Goal: Task Accomplishment & Management: Manage account settings

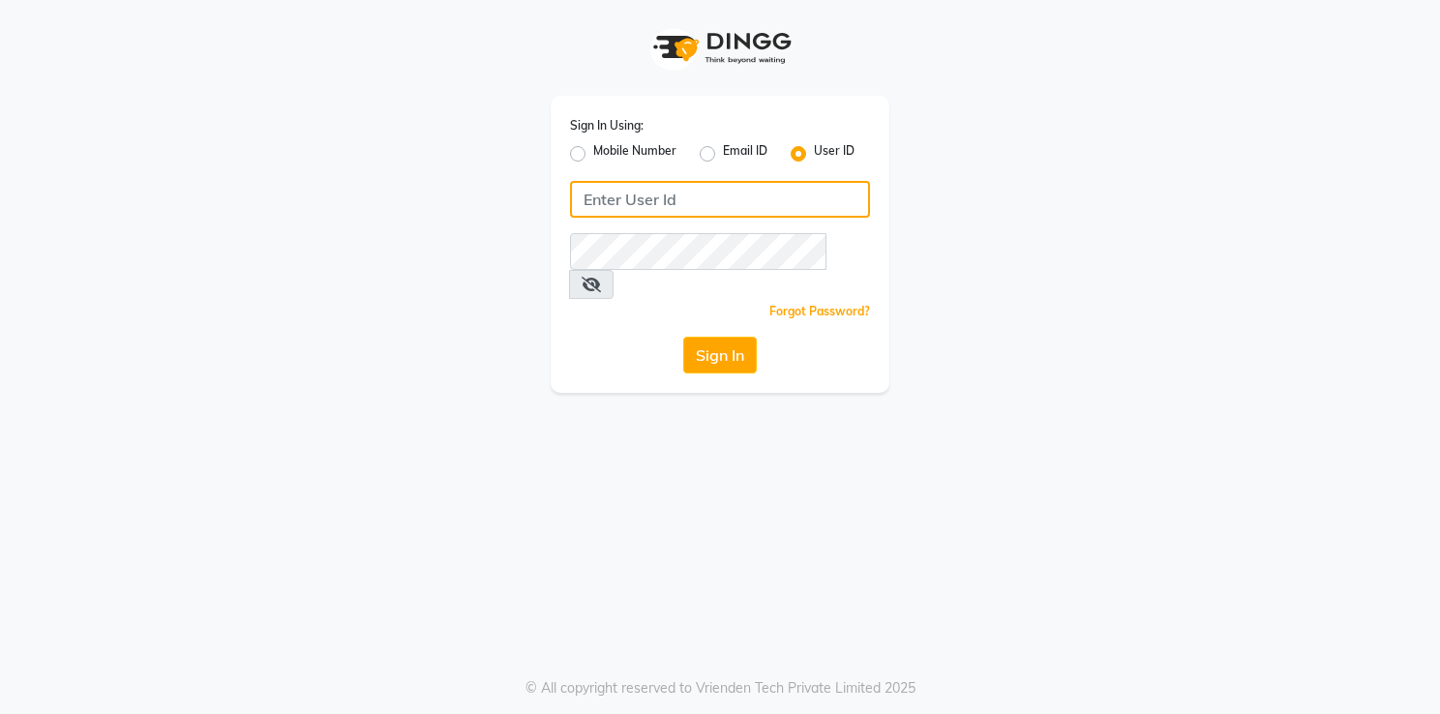
click at [706, 199] on input "Username" at bounding box center [720, 199] width 300 height 37
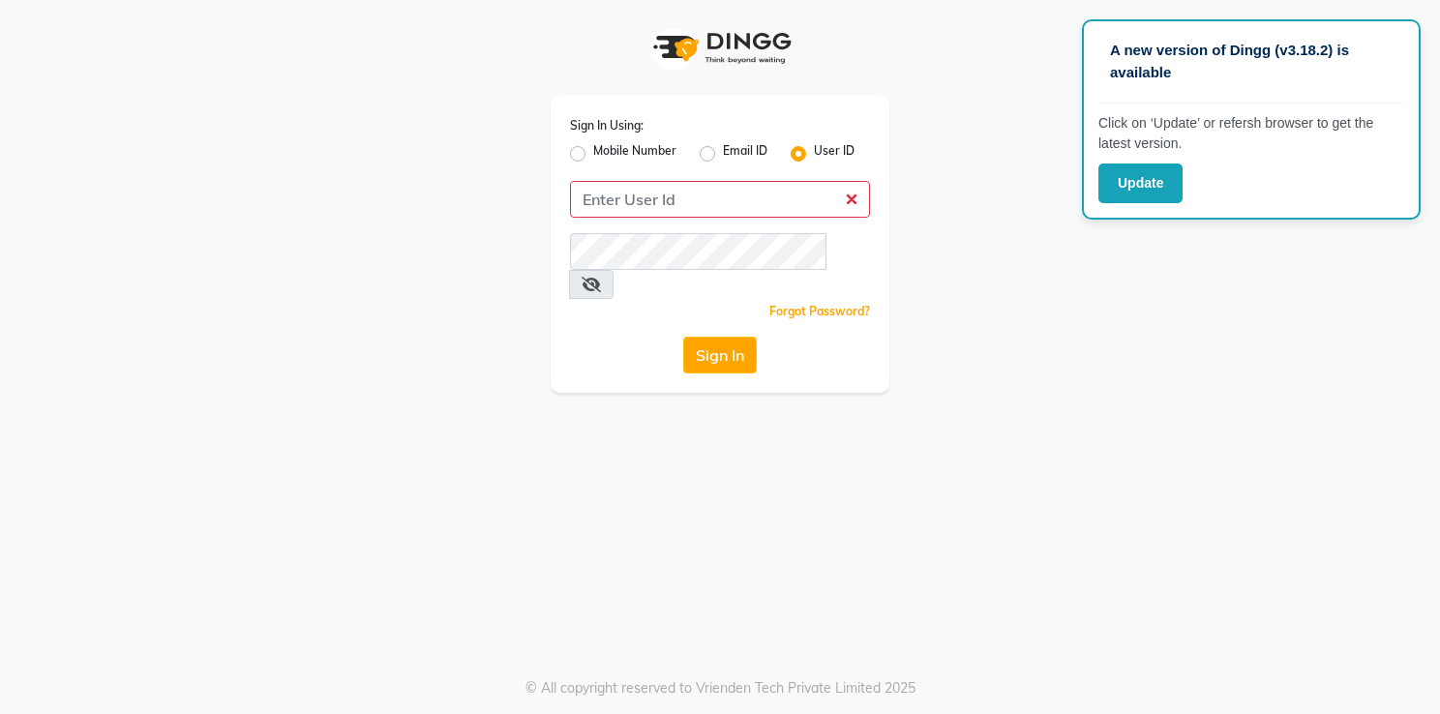
click at [664, 220] on div "Sign In Using: Mobile Number Email ID User ID Remember me Forgot Password? Sign…" at bounding box center [720, 244] width 339 height 297
click at [665, 207] on input "Username" at bounding box center [720, 199] width 300 height 37
click at [852, 189] on input "Username" at bounding box center [720, 199] width 300 height 37
click at [693, 339] on button "Sign In" at bounding box center [720, 355] width 74 height 37
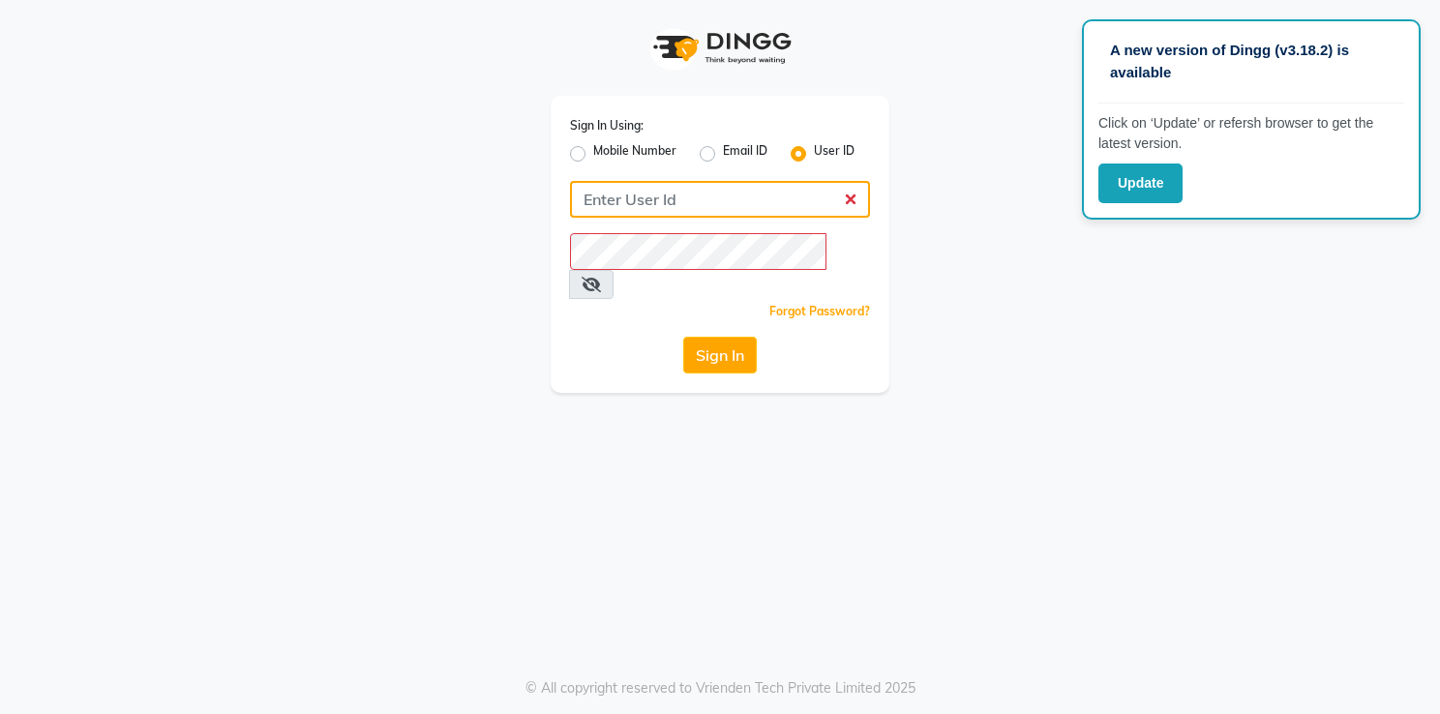
click at [708, 195] on input "Username" at bounding box center [720, 199] width 300 height 37
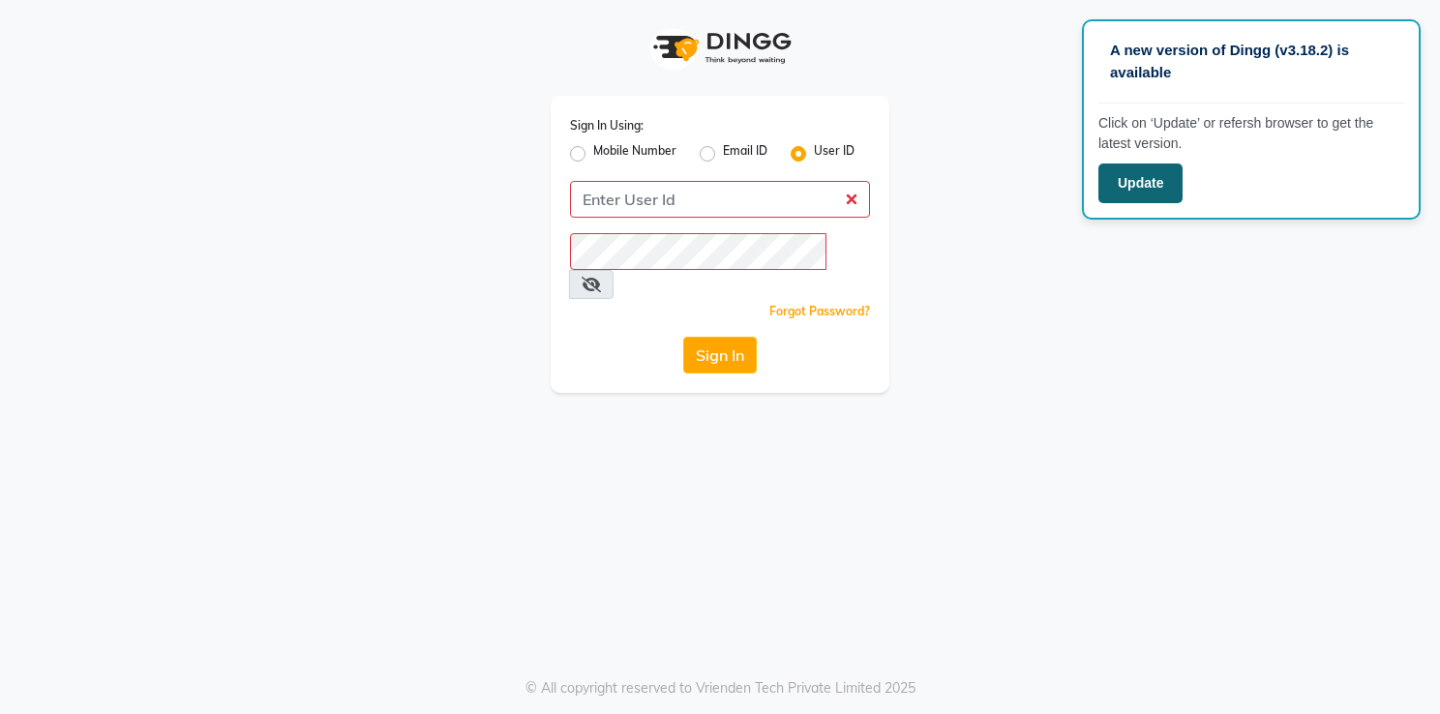
click at [1153, 182] on button "Update" at bounding box center [1140, 184] width 84 height 40
